Goal: Task Accomplishment & Management: Use online tool/utility

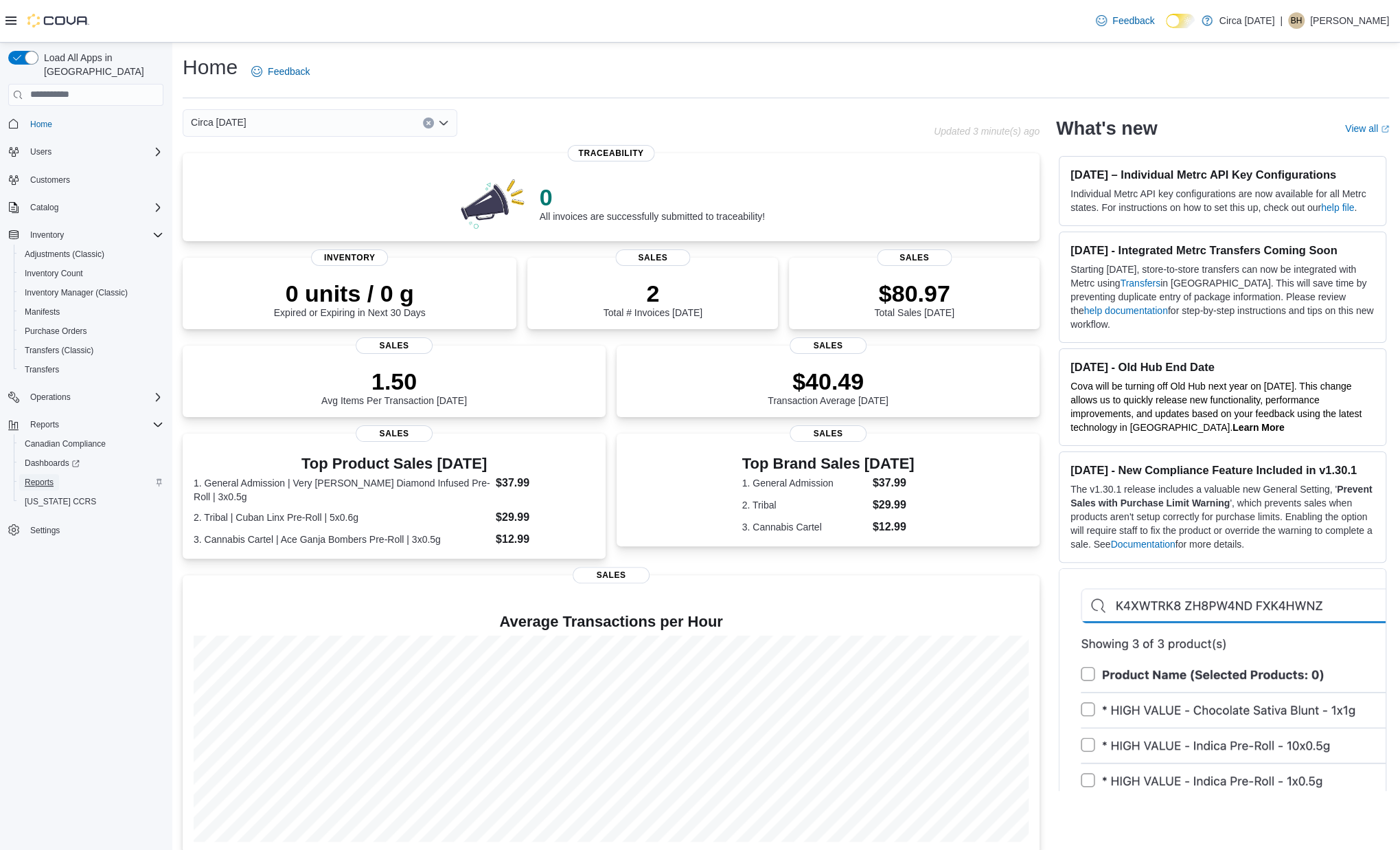
click at [40, 477] on span "Reports" at bounding box center [39, 482] width 28 height 11
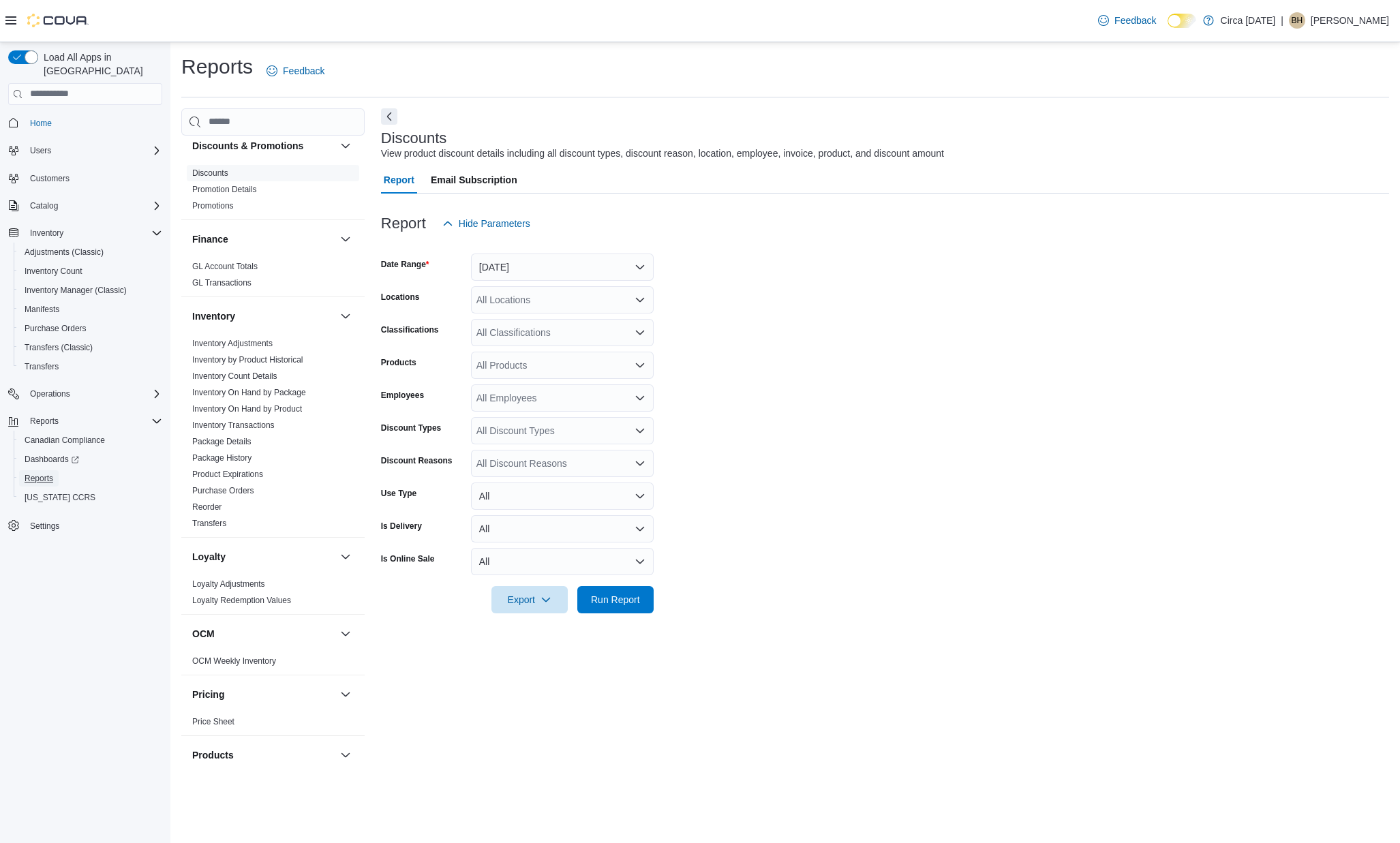
scroll to position [545, 0]
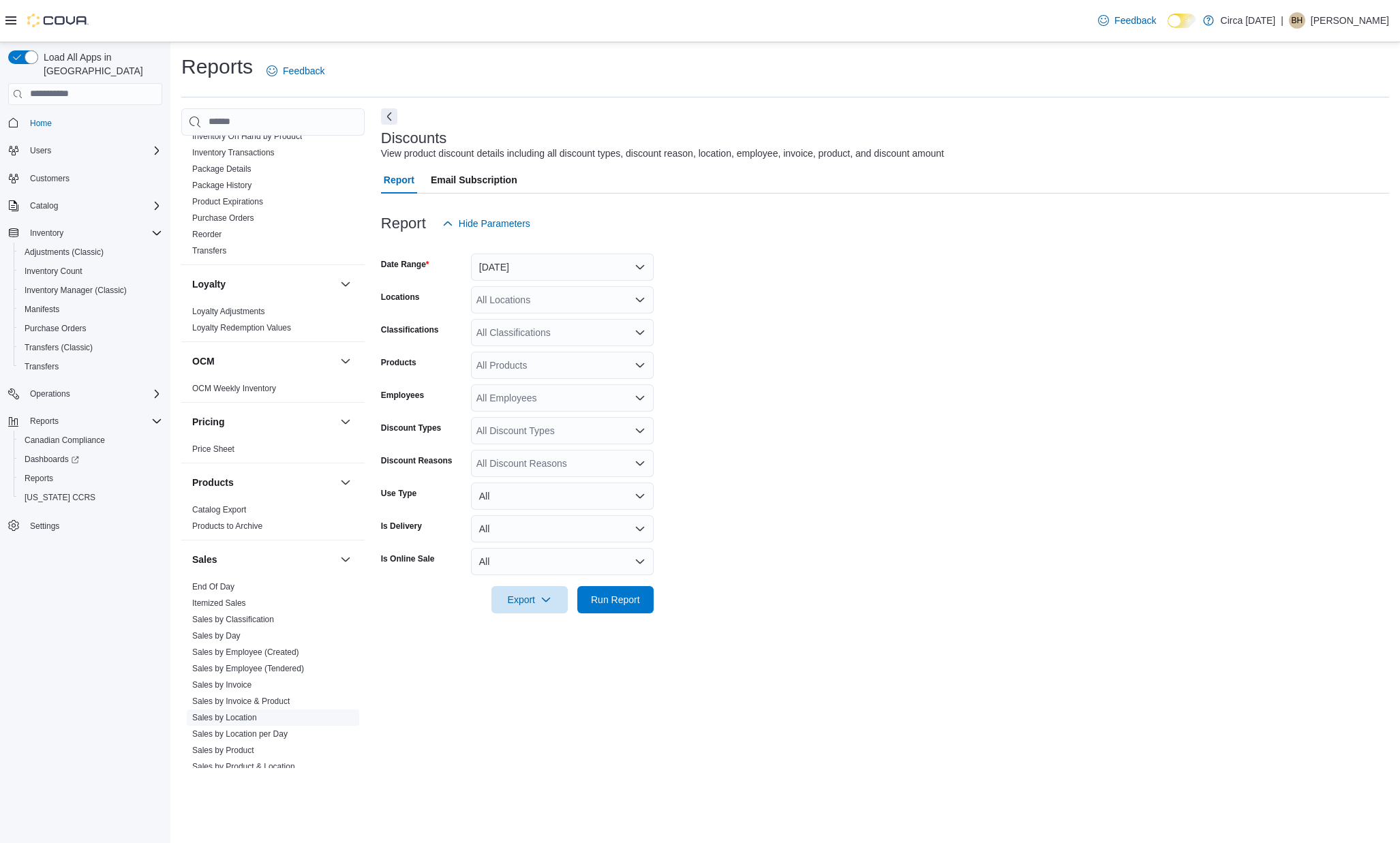
click at [254, 718] on link "Sales by Location" at bounding box center [224, 717] width 65 height 10
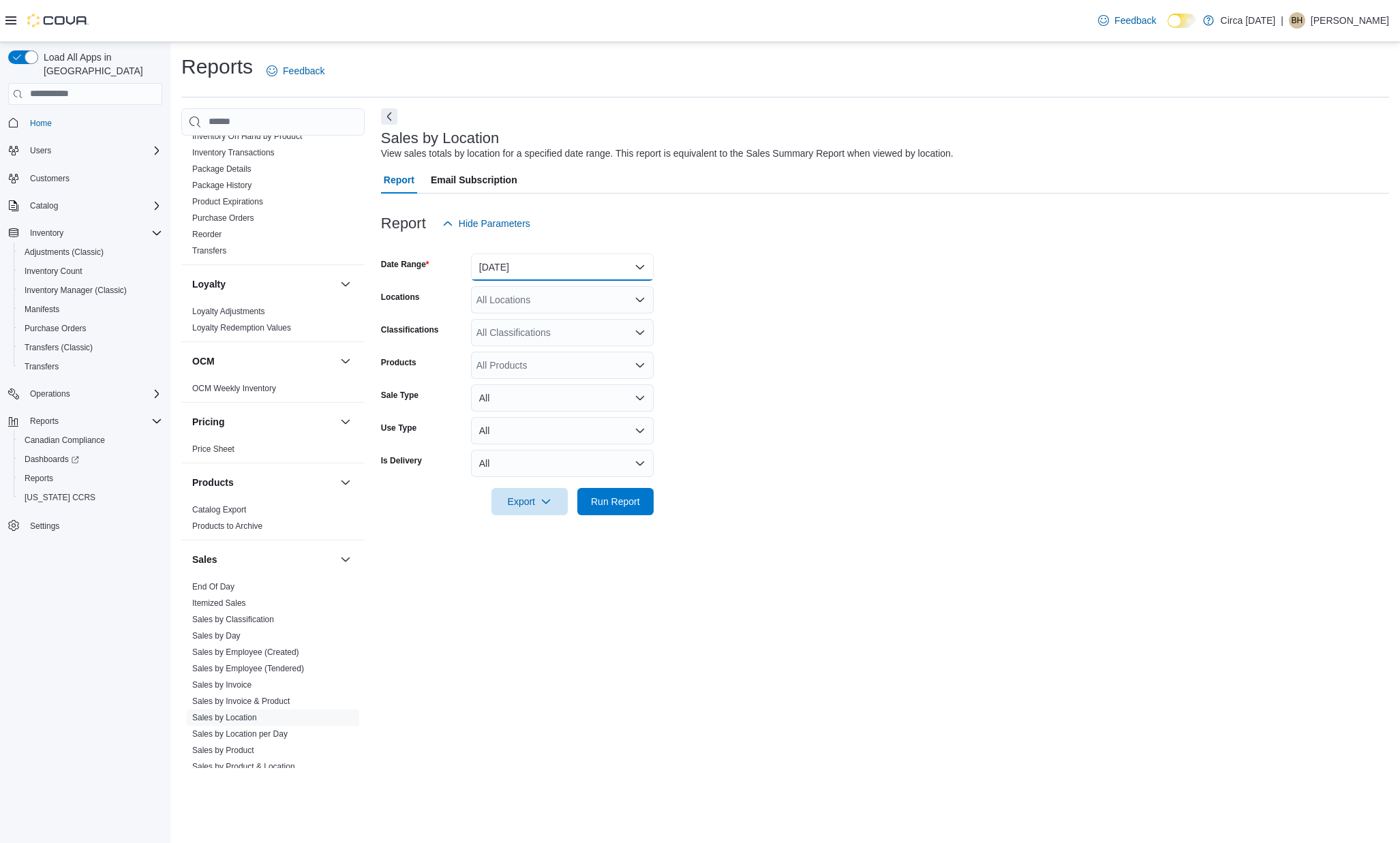
click at [582, 267] on button "[DATE]" at bounding box center [562, 267] width 183 height 27
click at [553, 323] on span "[DATE]" at bounding box center [570, 322] width 156 height 17
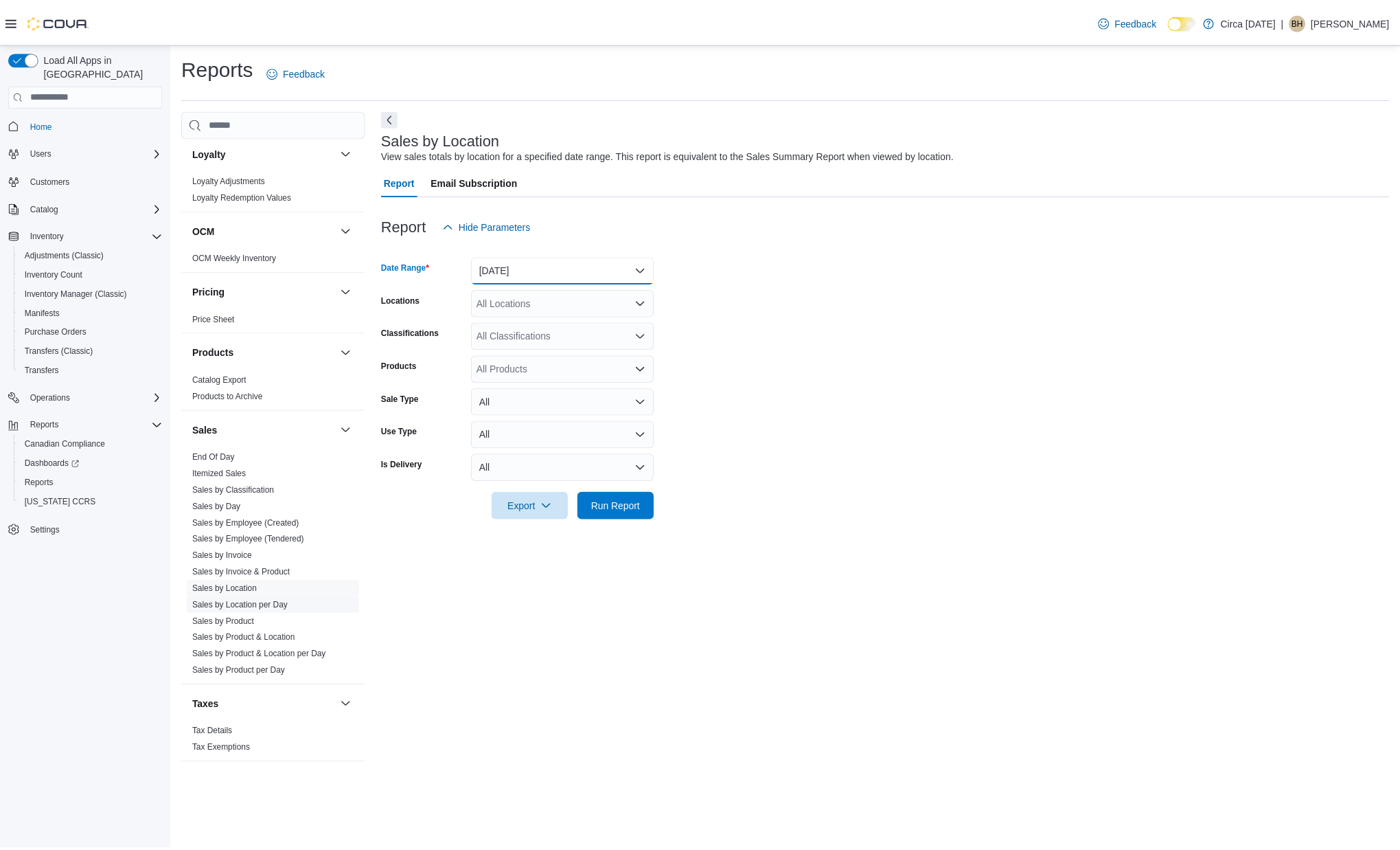
scroll to position [340, 0]
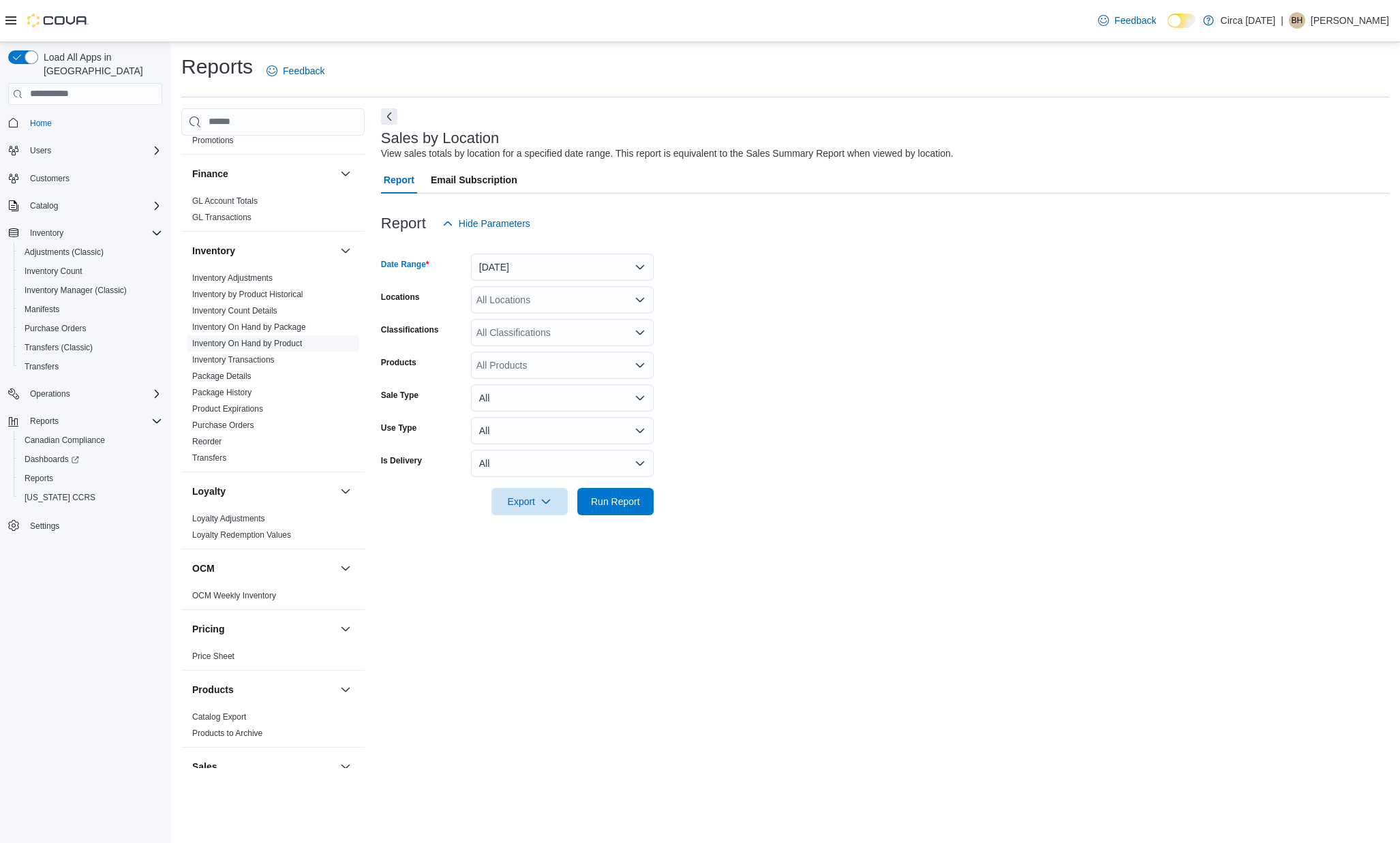
click at [281, 341] on link "Inventory On Hand by Product" at bounding box center [247, 343] width 110 height 10
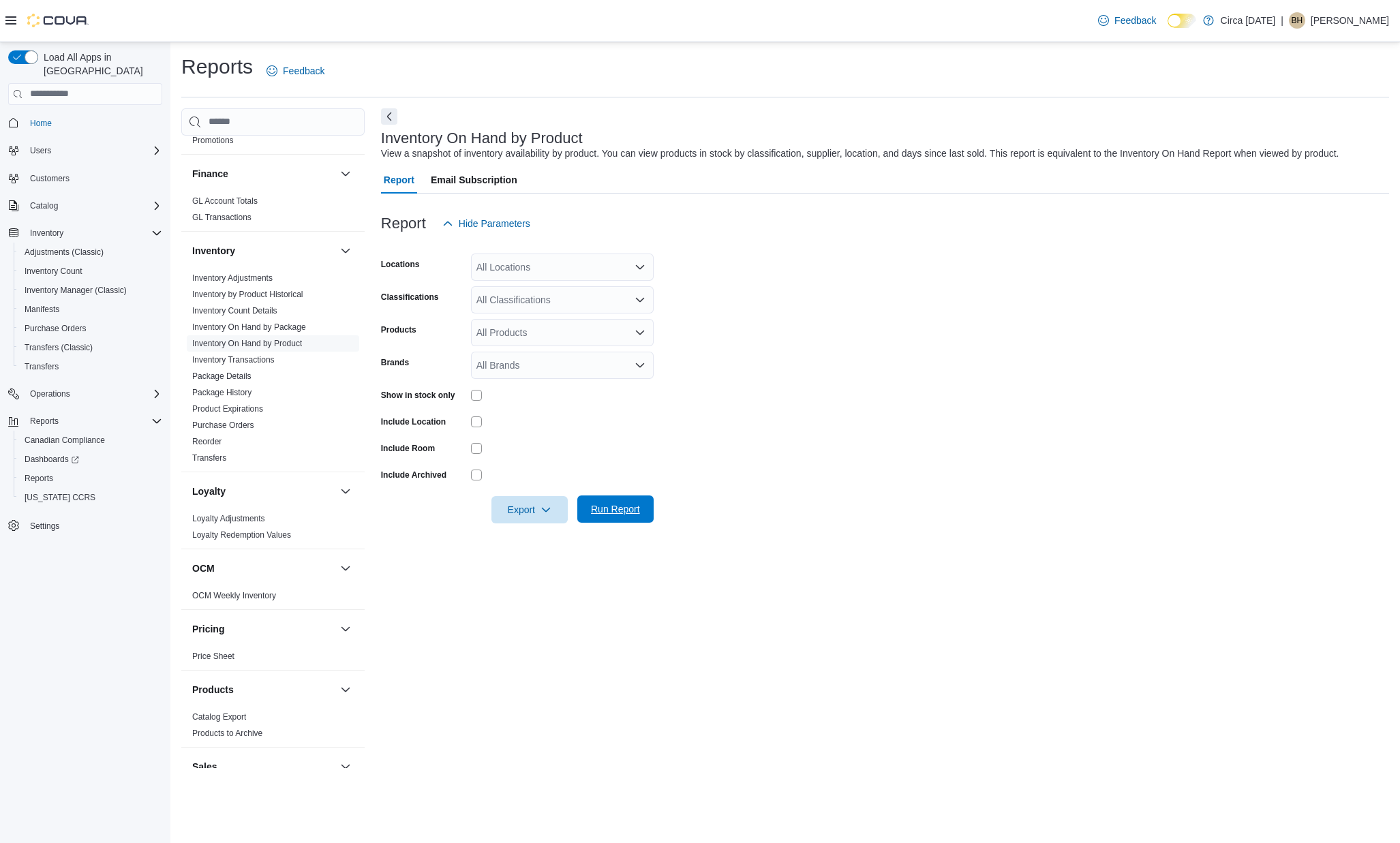
drag, startPoint x: 626, startPoint y: 508, endPoint x: 656, endPoint y: 477, distance: 43.1
click at [625, 508] on span "Run Report" at bounding box center [615, 508] width 49 height 13
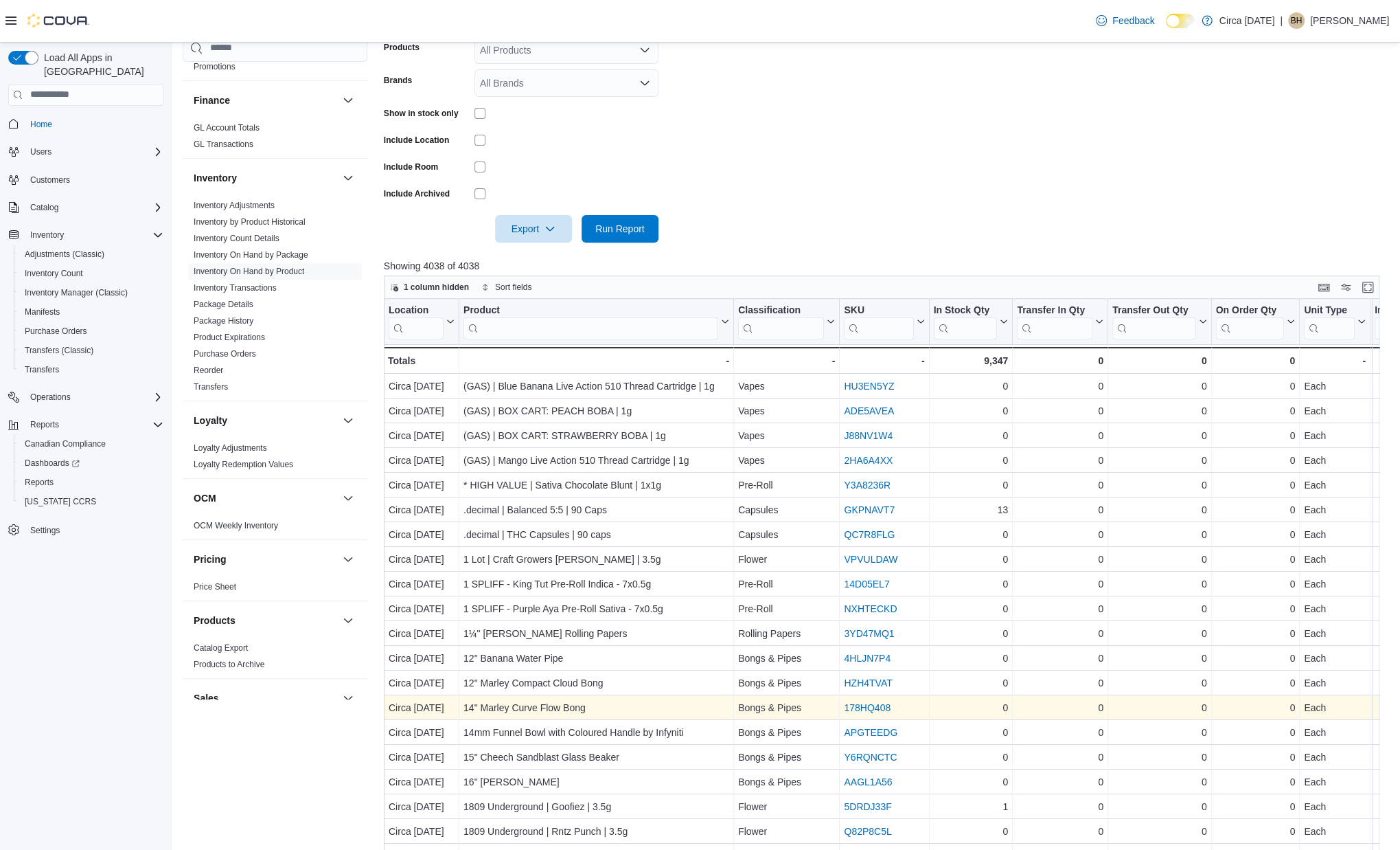
scroll to position [401, 0]
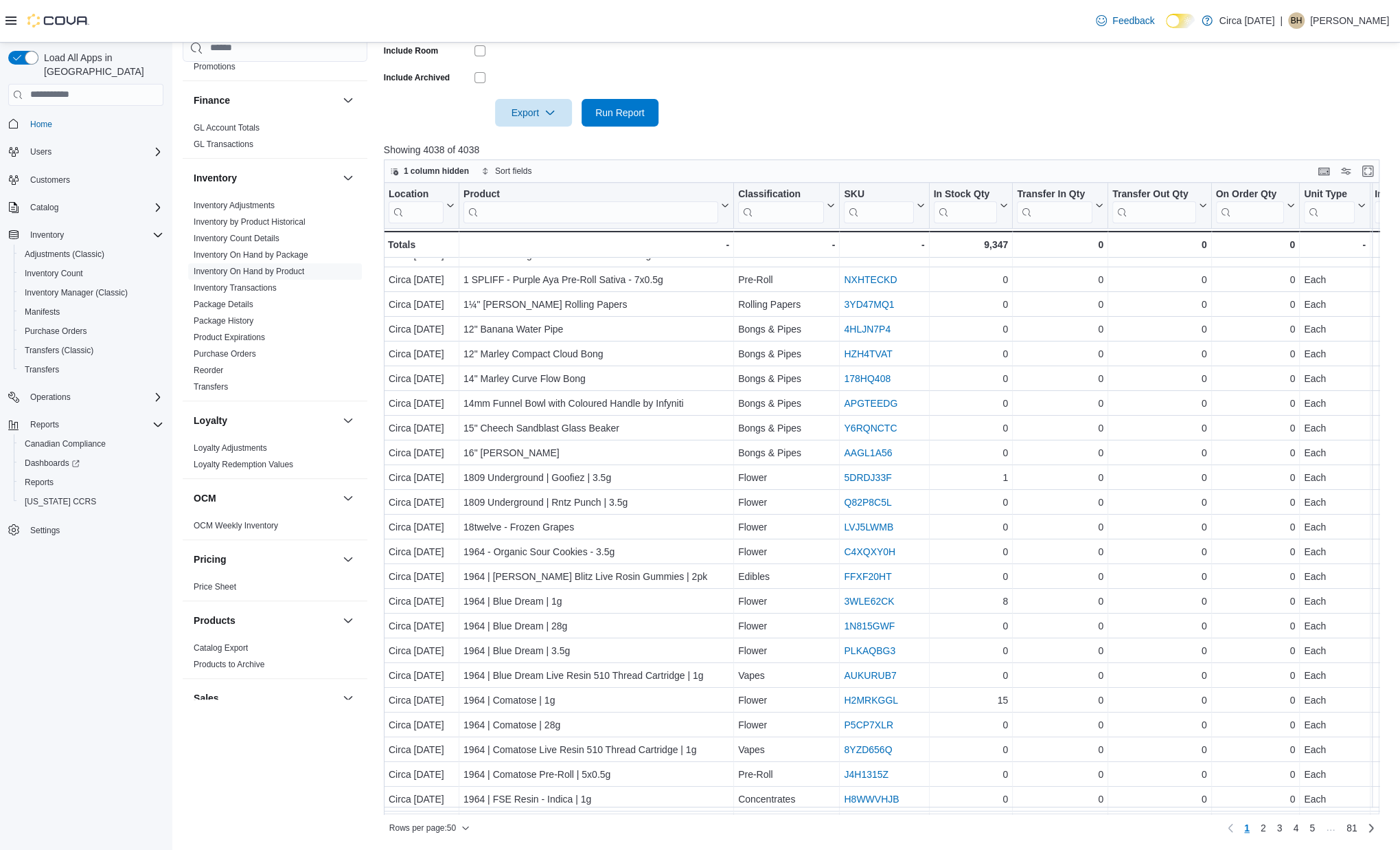
drag, startPoint x: 593, startPoint y: 814, endPoint x: 685, endPoint y: 814, distance: 92.0
click at [685, 814] on div "Rows per page : 50 Page 1 of 81 1 2 3 4 5 … 81" at bounding box center [882, 827] width 996 height 25
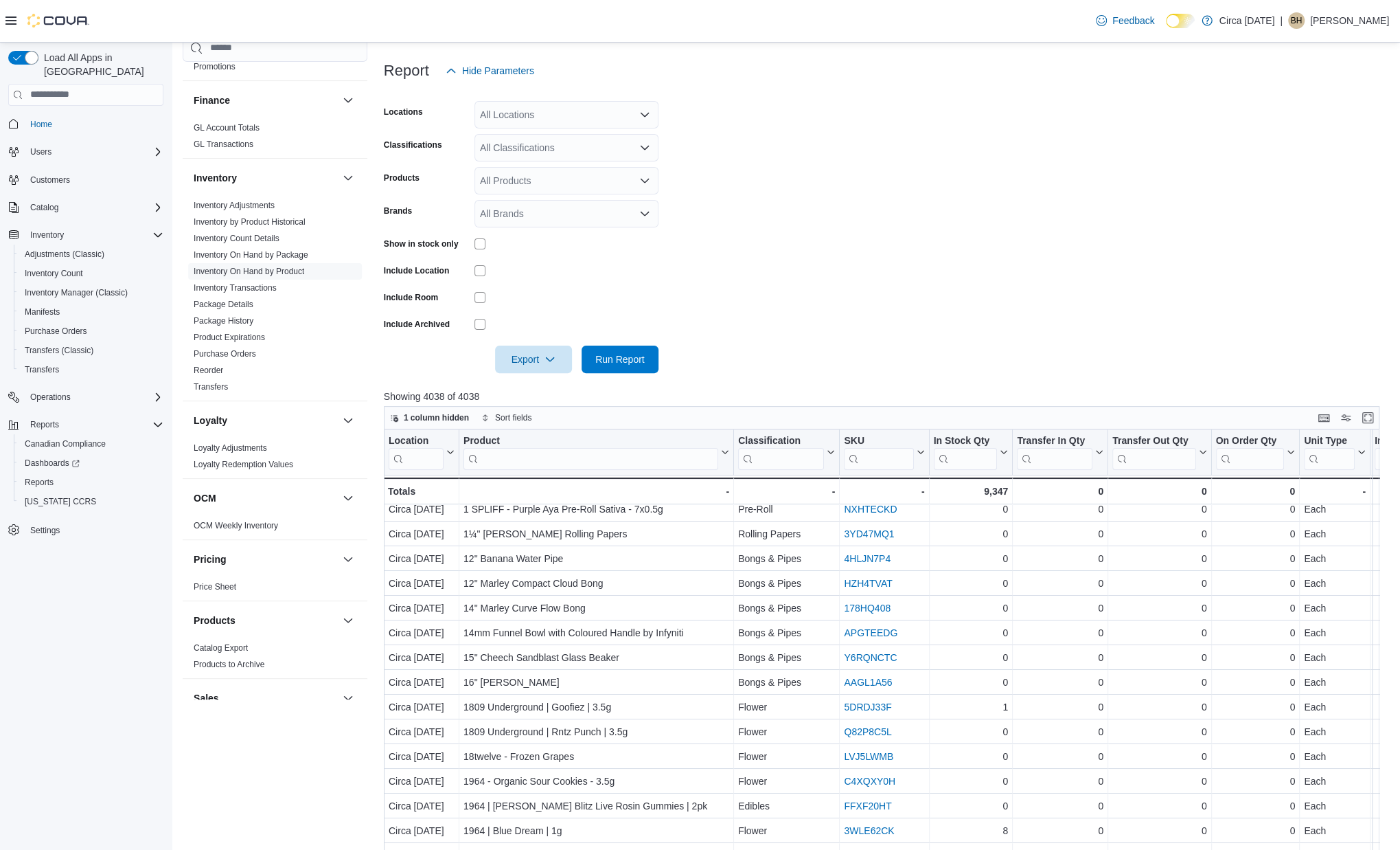
scroll to position [0, 0]
